Goal: Navigation & Orientation: Find specific page/section

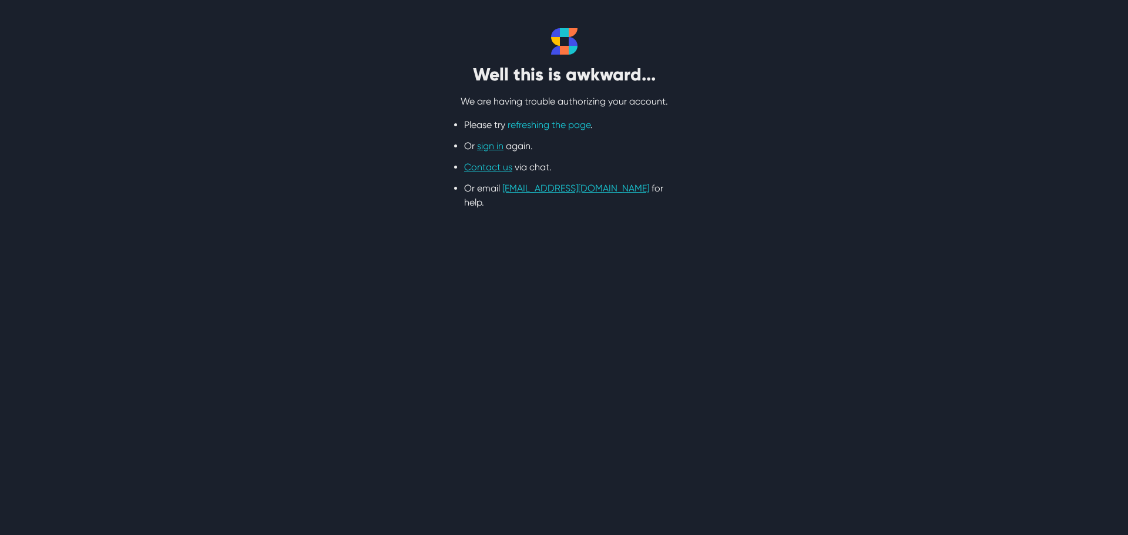
click at [559, 128] on link "refreshing the page" at bounding box center [549, 124] width 83 height 11
click at [486, 145] on link "sign in" at bounding box center [490, 145] width 26 height 11
click at [493, 146] on link "sign in" at bounding box center [490, 145] width 26 height 11
